Goal: Check status

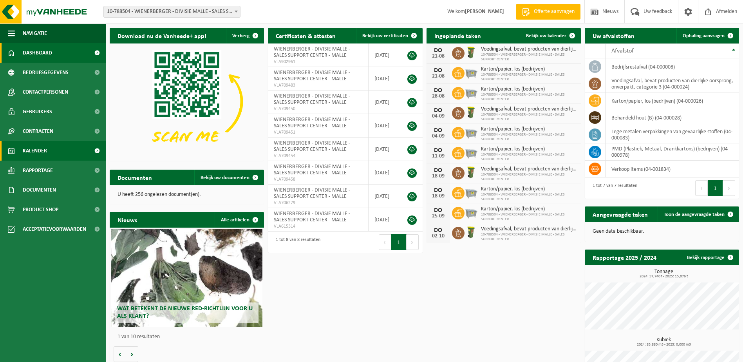
click at [38, 148] on span "Kalender" at bounding box center [35, 151] width 24 height 20
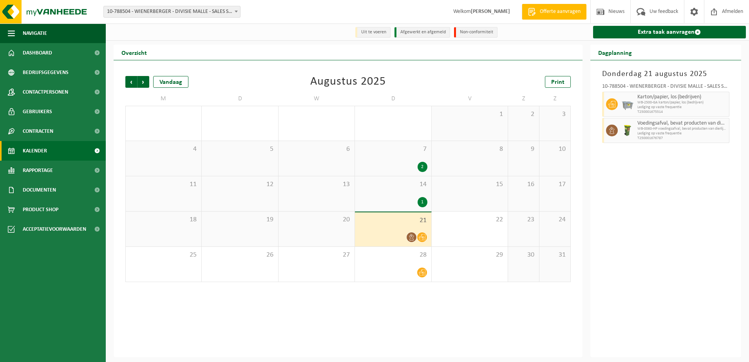
click at [411, 237] on icon at bounding box center [411, 237] width 7 height 7
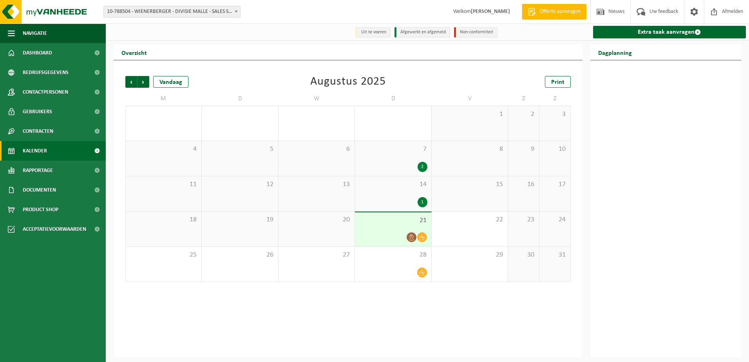
click at [421, 238] on icon at bounding box center [422, 237] width 7 height 6
